Goal: Find specific page/section: Find specific page/section

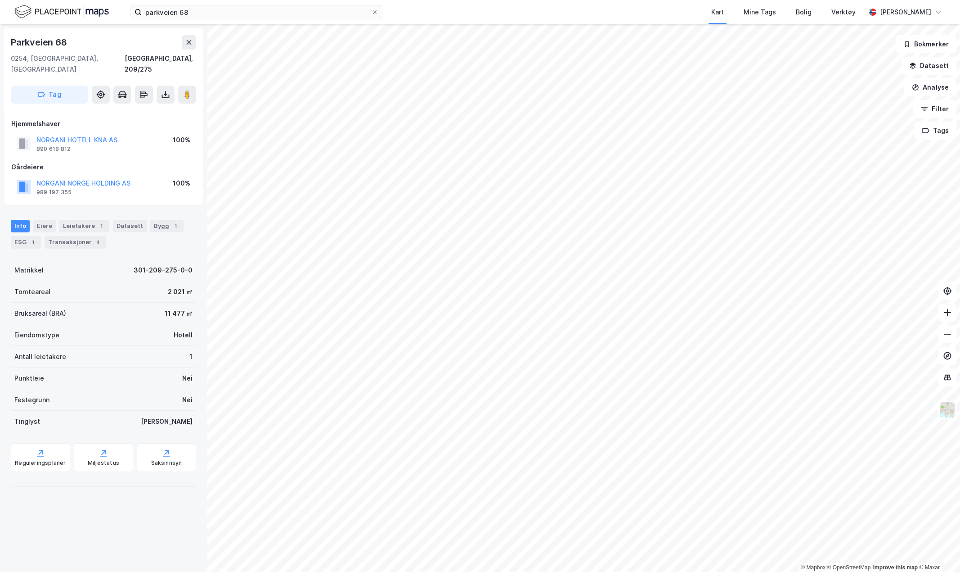
drag, startPoint x: 0, startPoint y: 0, endPoint x: 958, endPoint y: 12, distance: 957.8
click at [958, 12] on div "parkveien 68 Kart Mine Tags Bolig Verktøy [PERSON_NAME]" at bounding box center [480, 12] width 960 height 24
click at [231, 4] on div "parkveien 68 Kart Mine Tags Bolig Verktøy [PERSON_NAME]" at bounding box center [480, 12] width 960 height 24
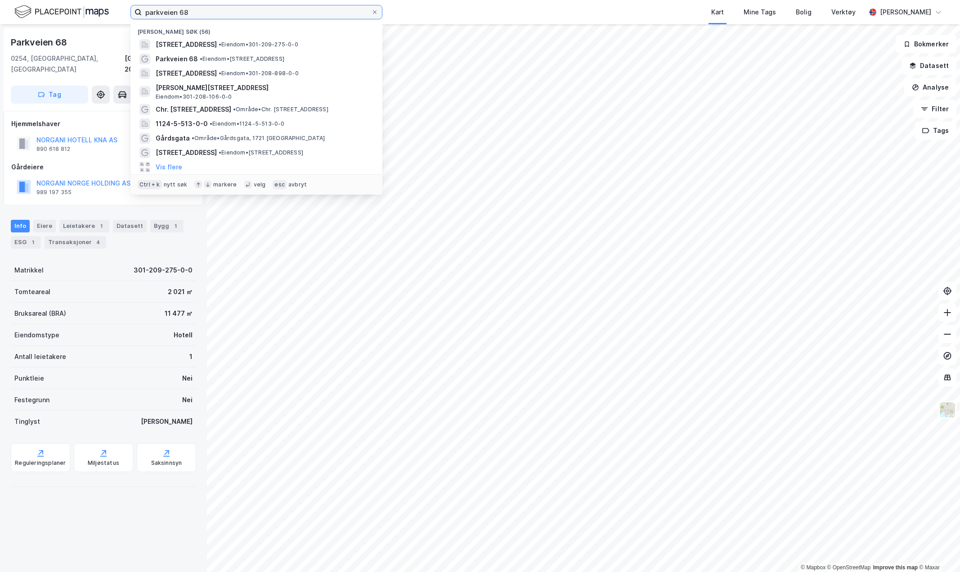
drag, startPoint x: 222, startPoint y: 8, endPoint x: 71, endPoint y: 8, distance: 150.8
click at [71, 8] on div "parkveien [STREET_ADDRESS] • Eiendom • 301-209-275-0-0 Parkveien 68 • Eiendom •…" at bounding box center [480, 12] width 960 height 24
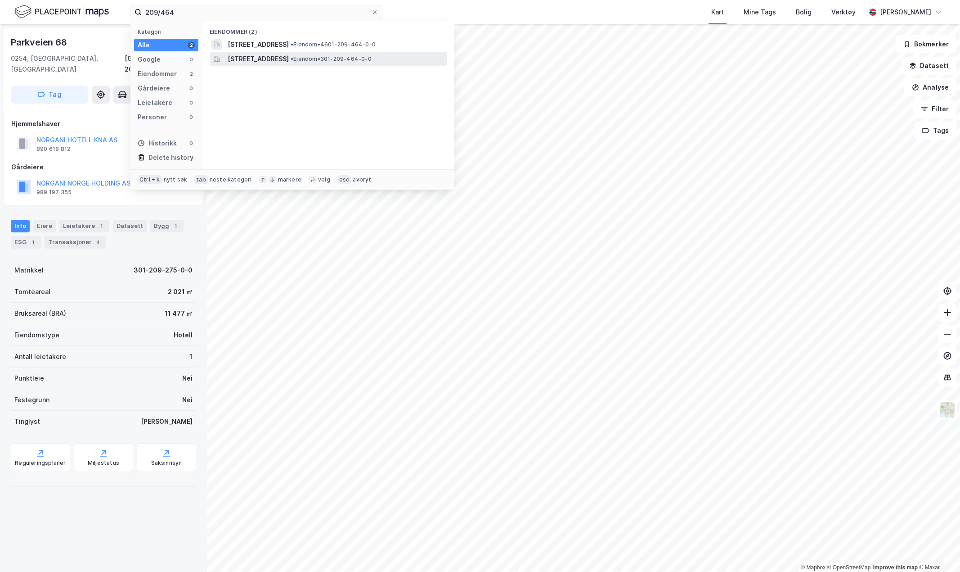
click at [289, 62] on span "[STREET_ADDRESS]" at bounding box center [258, 59] width 61 height 11
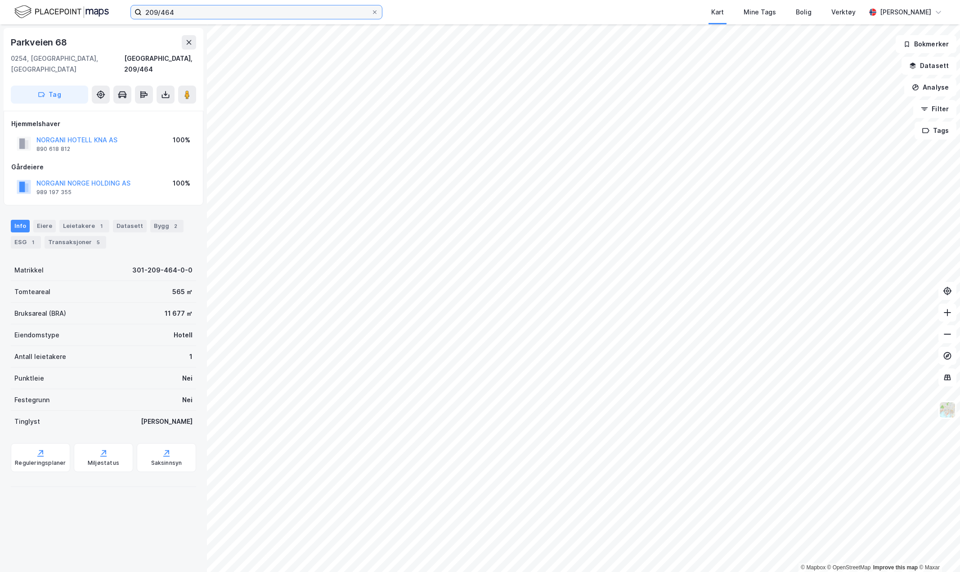
click at [190, 5] on input "209/464" at bounding box center [257, 12] width 230 height 14
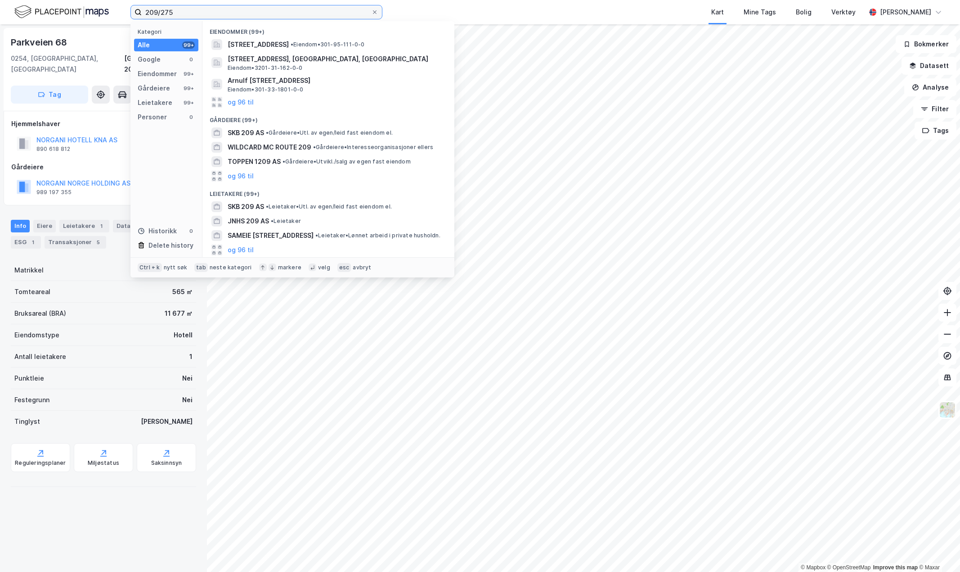
type input "209/275"
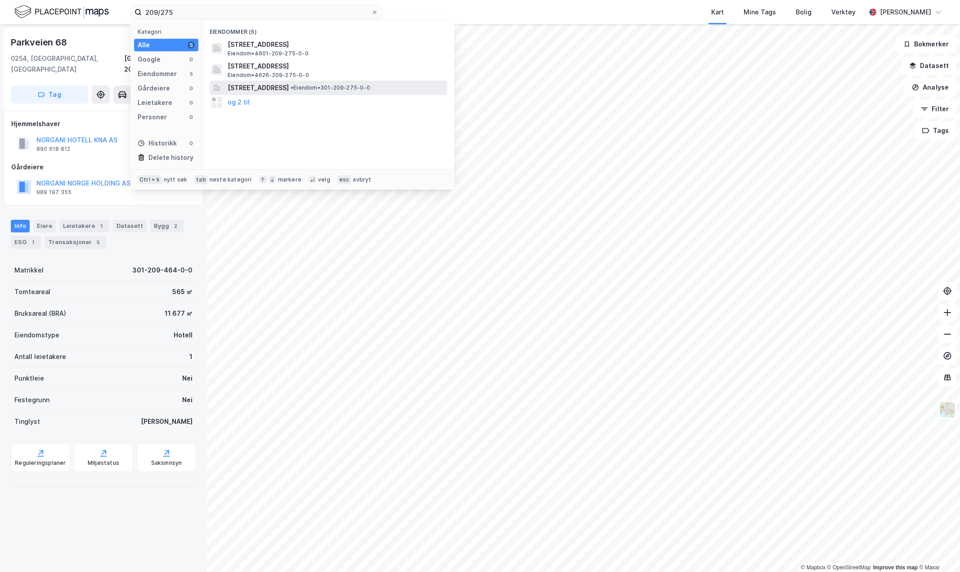
click at [289, 91] on span "[STREET_ADDRESS]" at bounding box center [258, 87] width 61 height 11
